Goal: Task Accomplishment & Management: Manage account settings

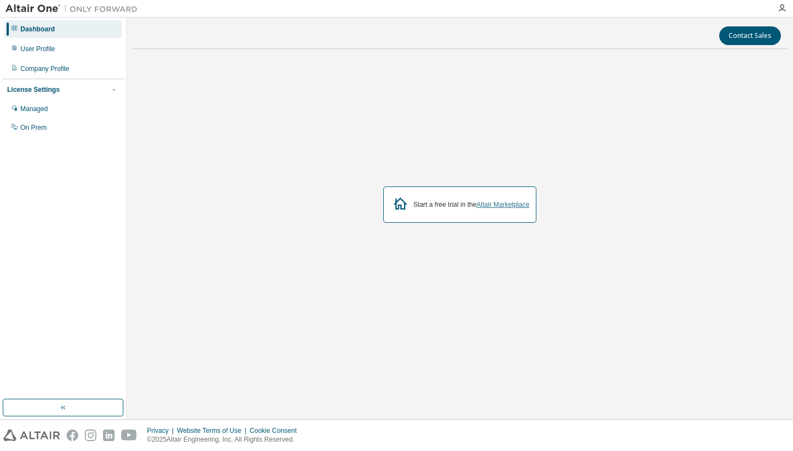
click at [498, 206] on link "Altair Marketplace" at bounding box center [502, 205] width 53 height 8
click at [45, 113] on div "Managed" at bounding box center [34, 109] width 28 height 9
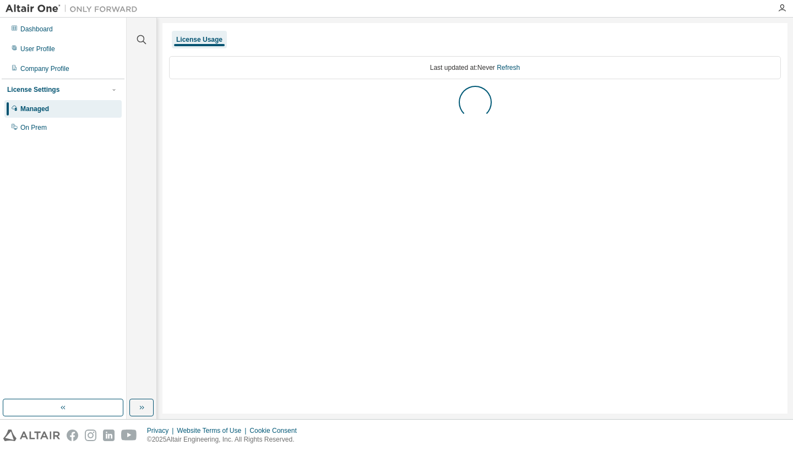
click at [45, 113] on div "Managed" at bounding box center [34, 109] width 29 height 9
click at [56, 126] on div "On Prem" at bounding box center [62, 128] width 117 height 18
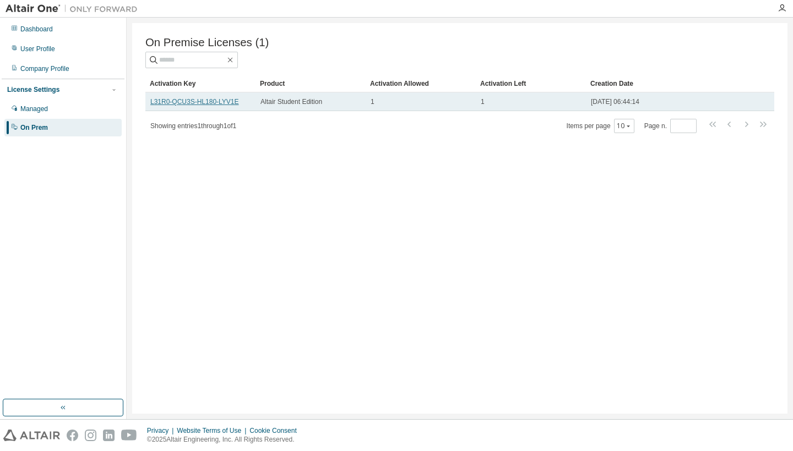
click at [222, 104] on link "L31R0-QCU3S-HL180-LYV1E" at bounding box center [194, 102] width 89 height 8
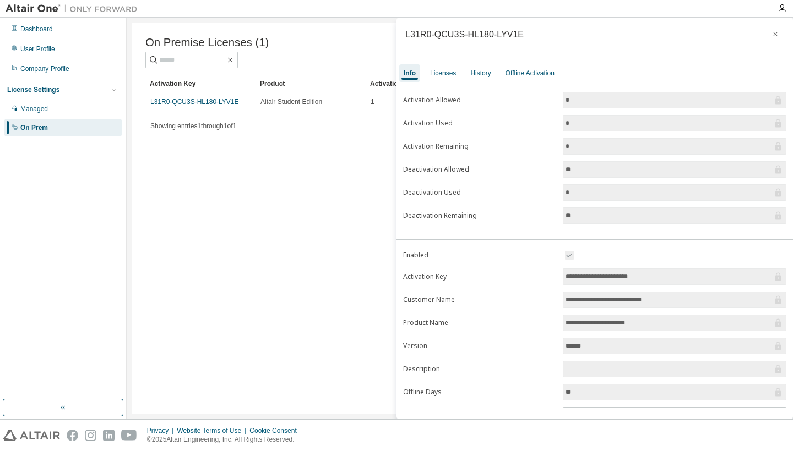
scroll to position [1, 0]
click at [448, 77] on div "Licenses" at bounding box center [443, 73] width 26 height 9
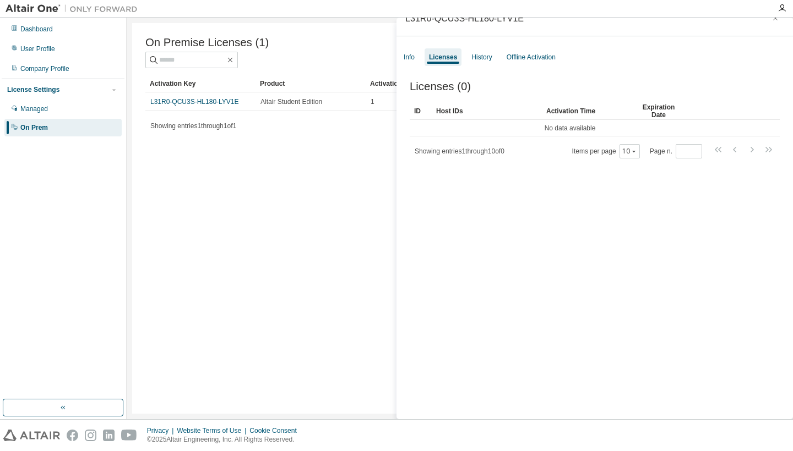
scroll to position [17, 0]
click at [761, 132] on tbody "No data available" at bounding box center [595, 128] width 370 height 17
click at [484, 56] on div "History" at bounding box center [481, 57] width 20 height 9
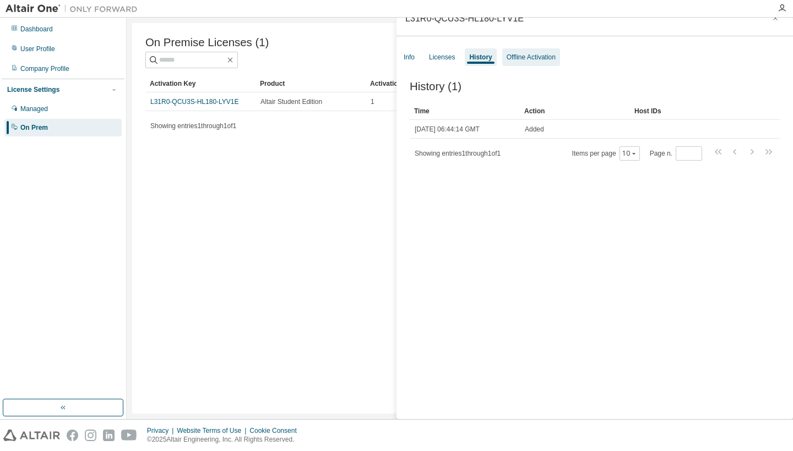
click at [534, 58] on div "Offline Activation" at bounding box center [530, 57] width 49 height 9
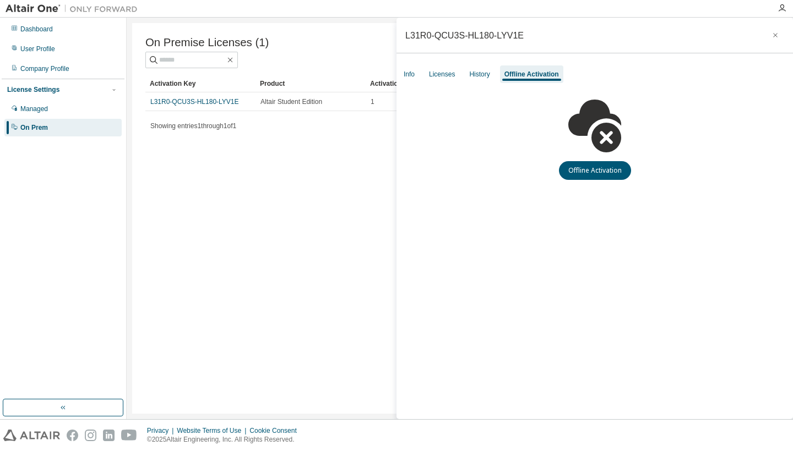
scroll to position [0, 0]
click at [534, 58] on div "L31R0-QCU3S-HL180-LYV1E Info Licenses History Offline Activation Offline Activa…" at bounding box center [594, 219] width 396 height 402
click at [480, 69] on div "History" at bounding box center [479, 75] width 29 height 18
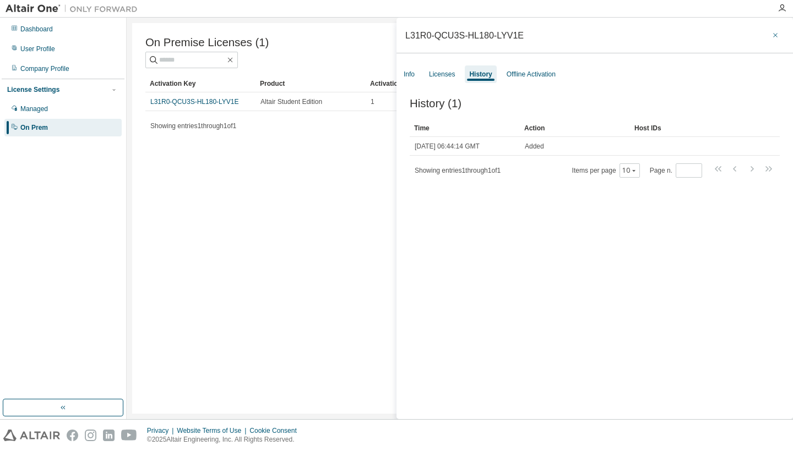
click at [771, 36] on icon "button" at bounding box center [775, 35] width 8 height 9
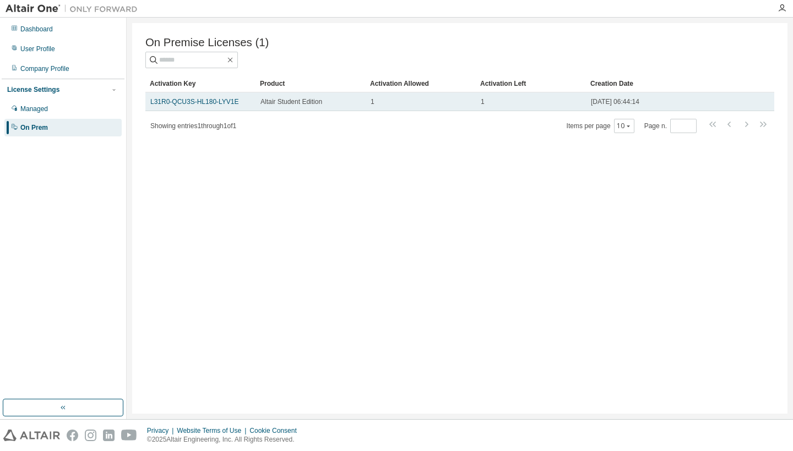
click at [397, 96] on td "1" at bounding box center [421, 101] width 110 height 19
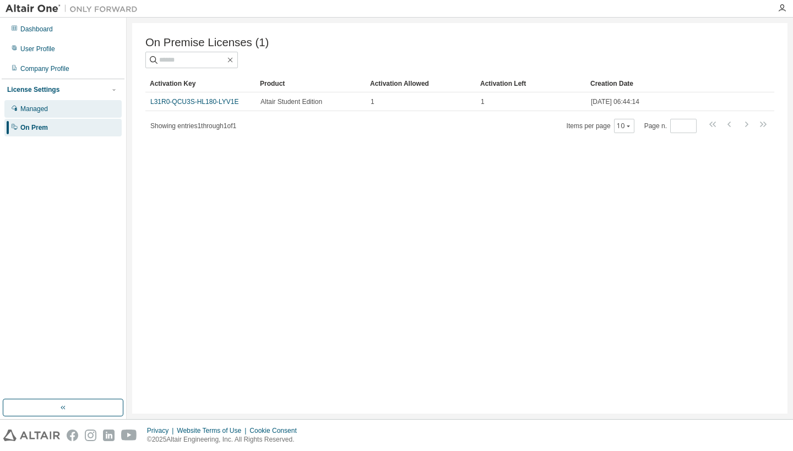
click at [73, 116] on div "Managed" at bounding box center [62, 109] width 117 height 18
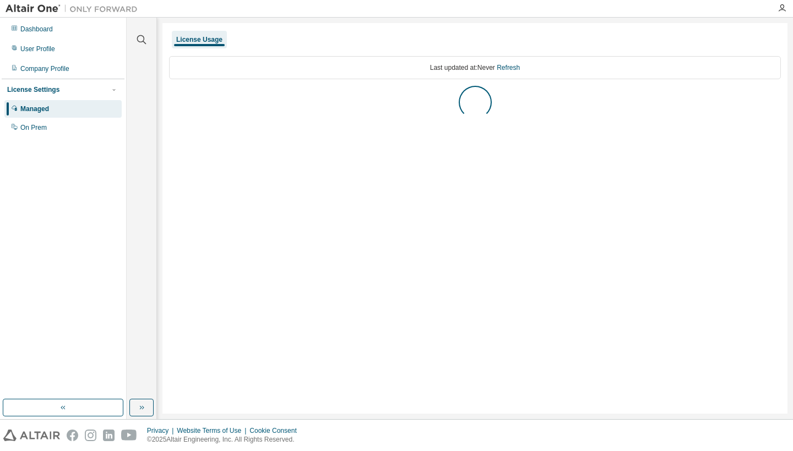
click at [73, 116] on div "Managed" at bounding box center [62, 109] width 117 height 18
click at [61, 24] on div "Dashboard" at bounding box center [62, 29] width 117 height 18
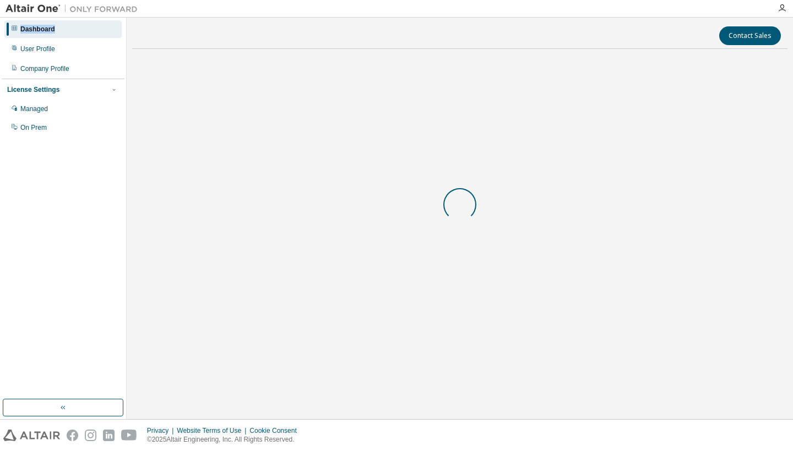
click at [61, 24] on div "Dashboard" at bounding box center [62, 29] width 117 height 18
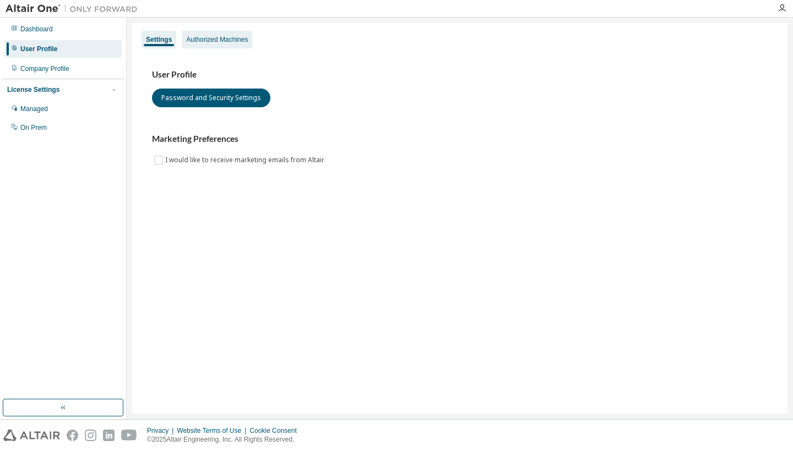
click at [228, 35] on div "Authorized Machines" at bounding box center [217, 40] width 70 height 18
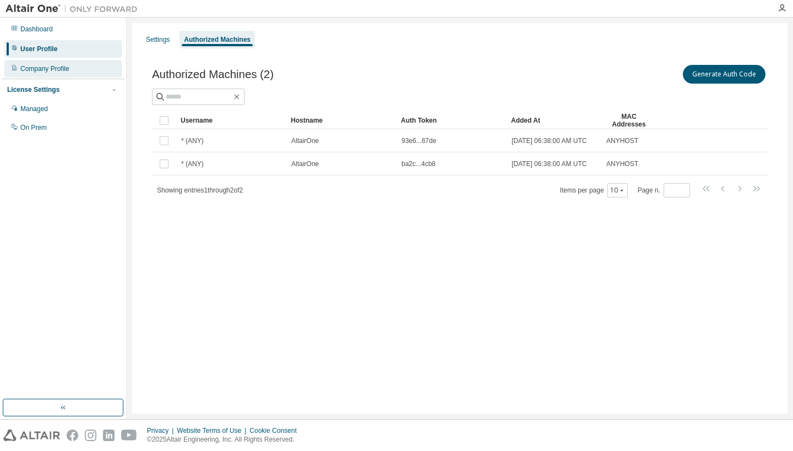
click at [53, 74] on div "Company Profile" at bounding box center [62, 69] width 117 height 18
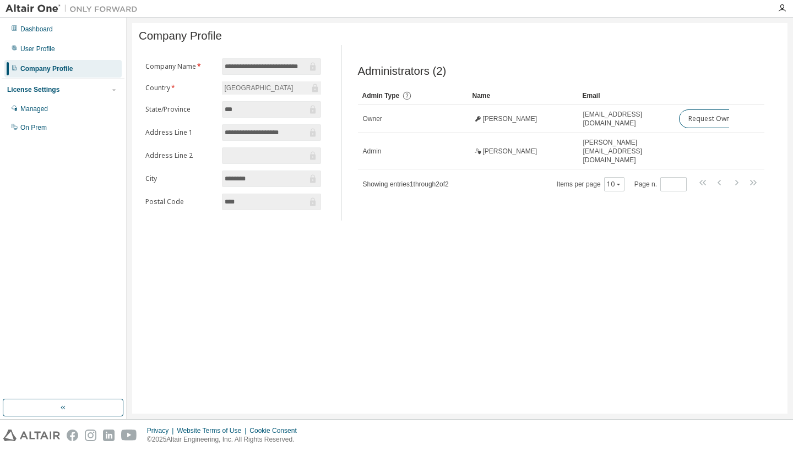
scroll to position [6, 0]
click at [48, 106] on div "Managed" at bounding box center [34, 109] width 28 height 9
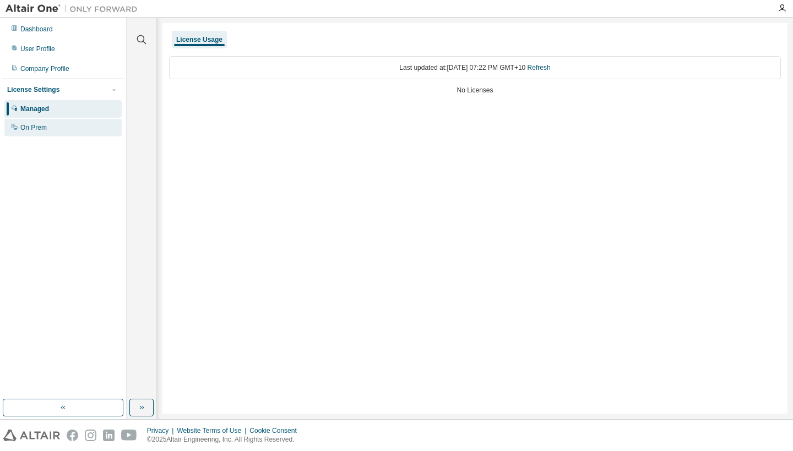
click at [50, 126] on div "On Prem" at bounding box center [62, 128] width 117 height 18
